Goal: Obtain resource: Obtain resource

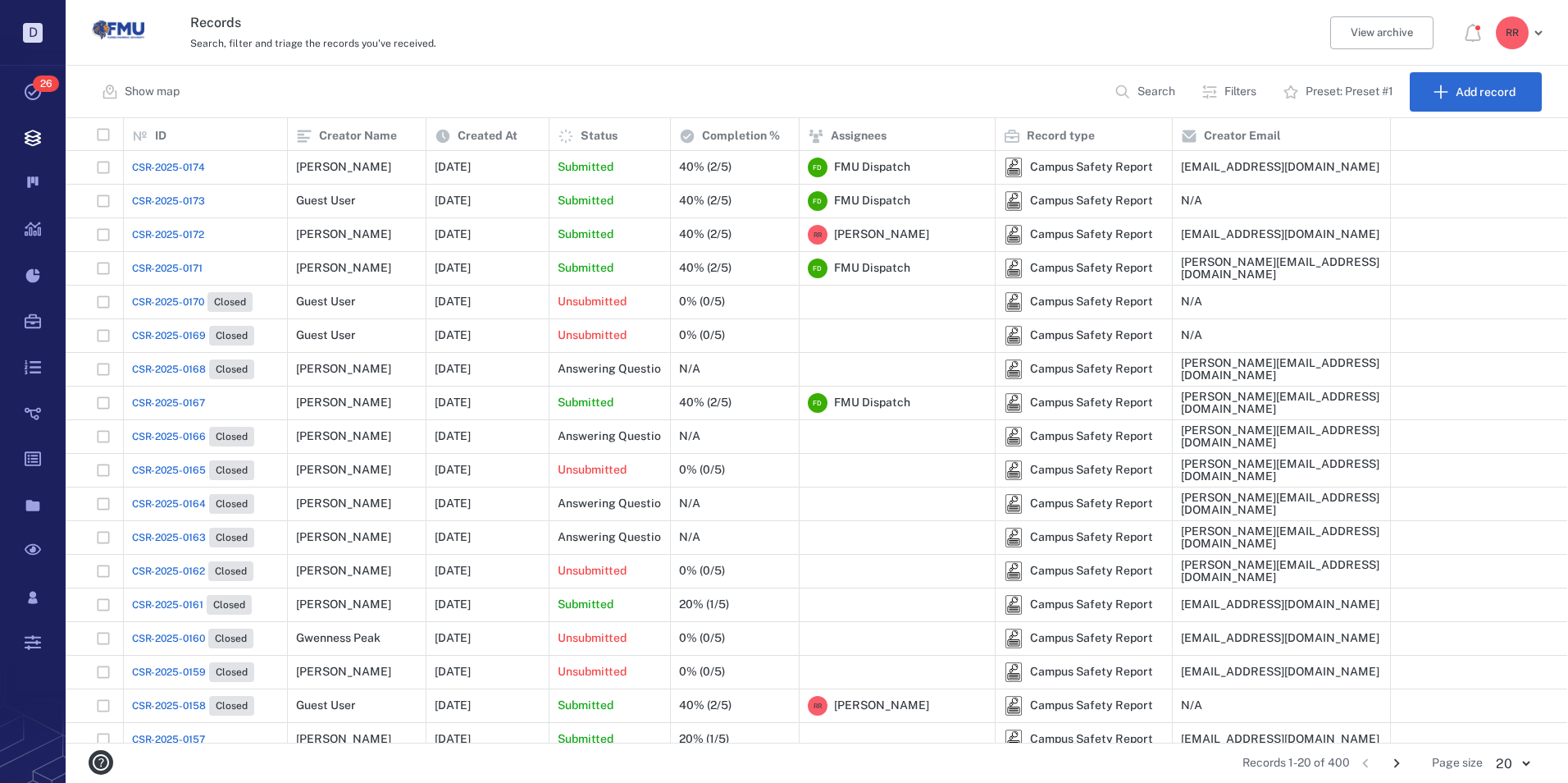
click at [181, 199] on span "CSR-2025-0173" at bounding box center [168, 201] width 73 height 15
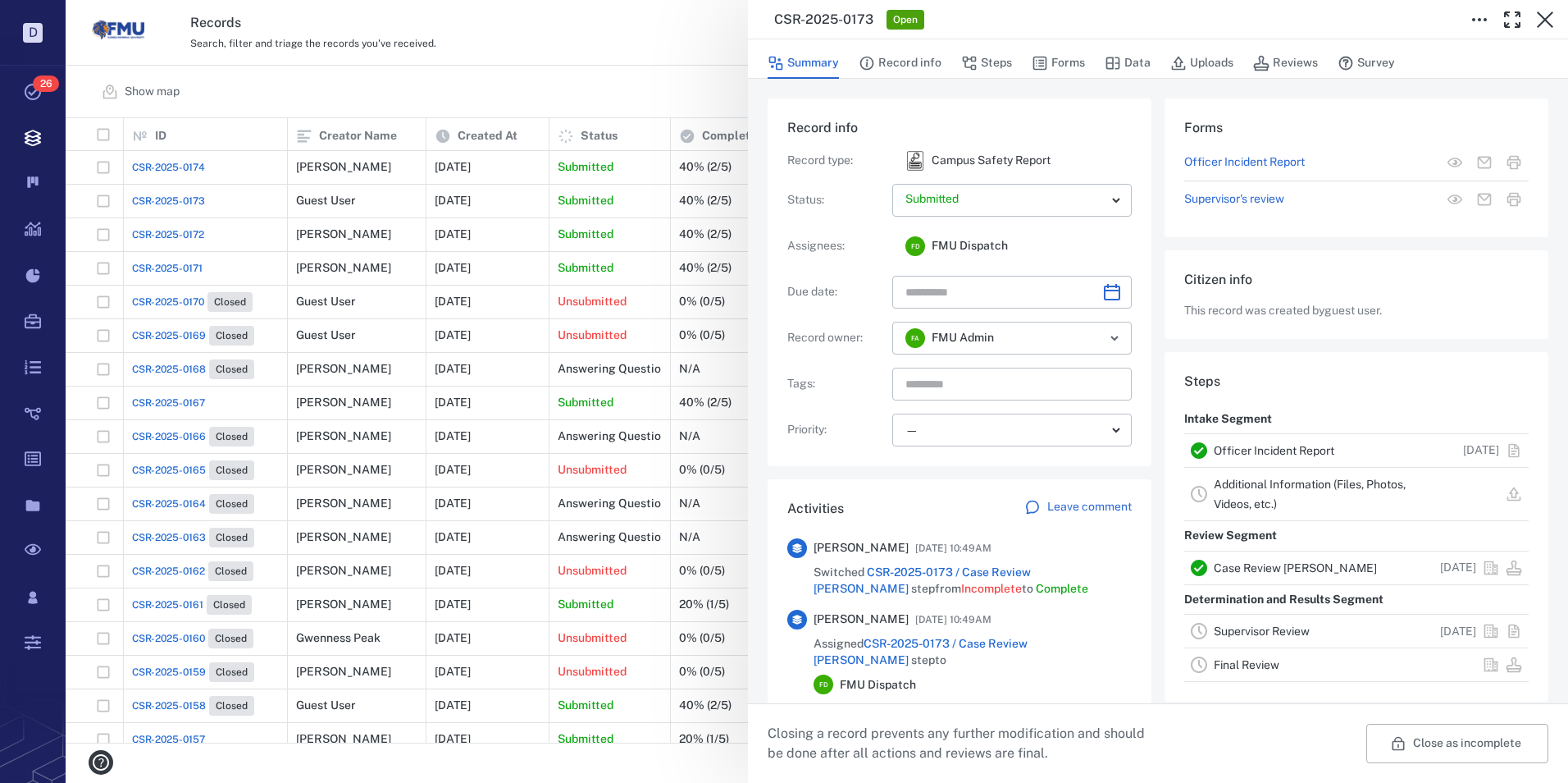
click at [1236, 446] on link "Officer Incident Report" at bounding box center [1274, 450] width 121 height 13
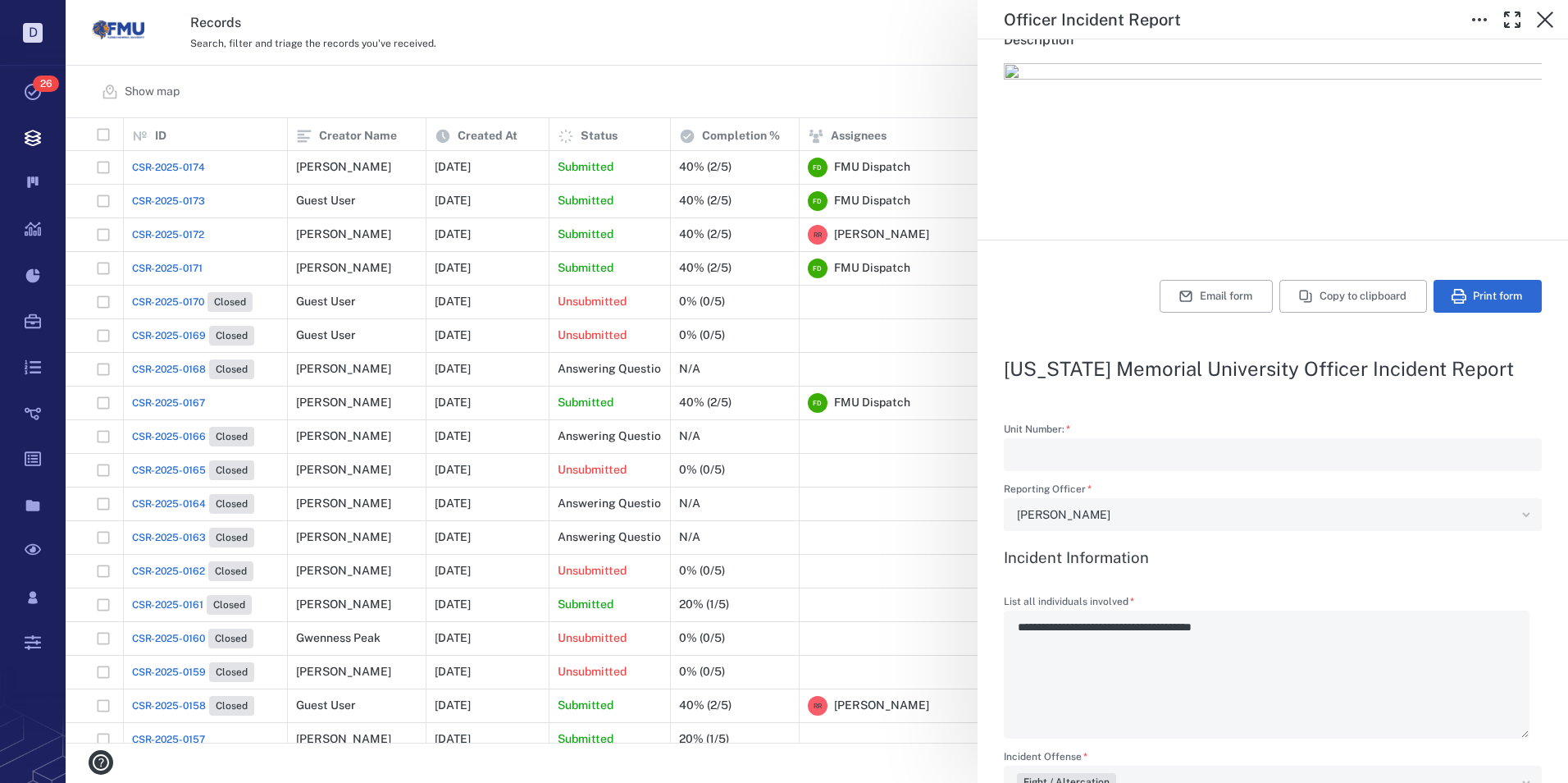
scroll to position [246, 0]
click at [1476, 303] on button "Print form" at bounding box center [1487, 297] width 108 height 33
click at [1549, 18] on icon "button" at bounding box center [1545, 20] width 20 height 20
